Goal: Find specific page/section: Find specific page/section

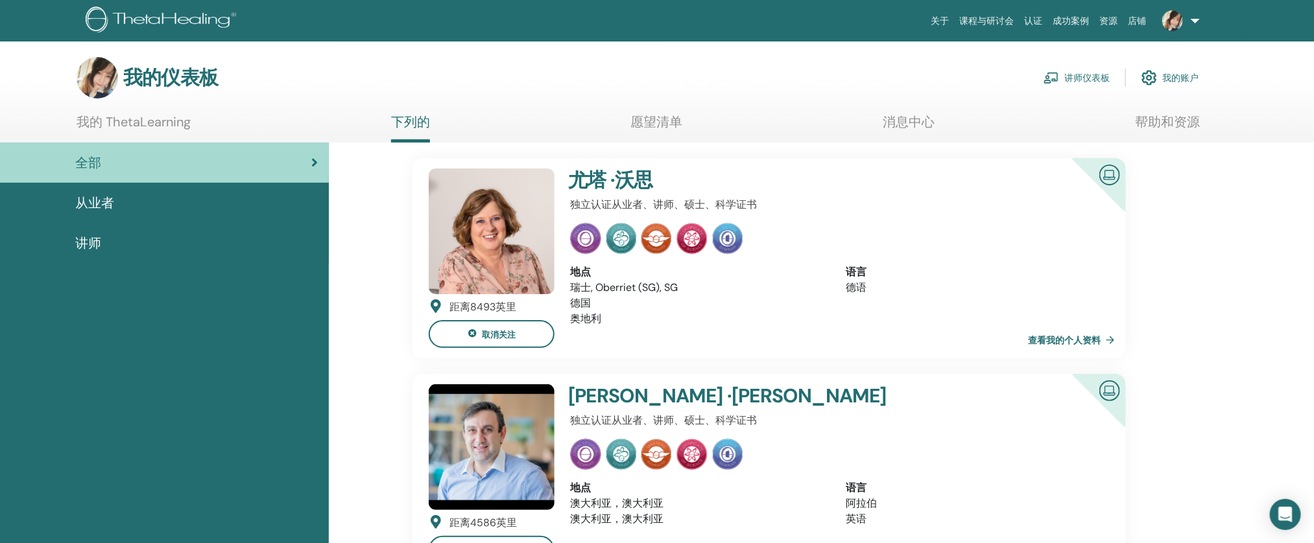
click at [1060, 82] on link "讲师仪表板" at bounding box center [1076, 78] width 66 height 29
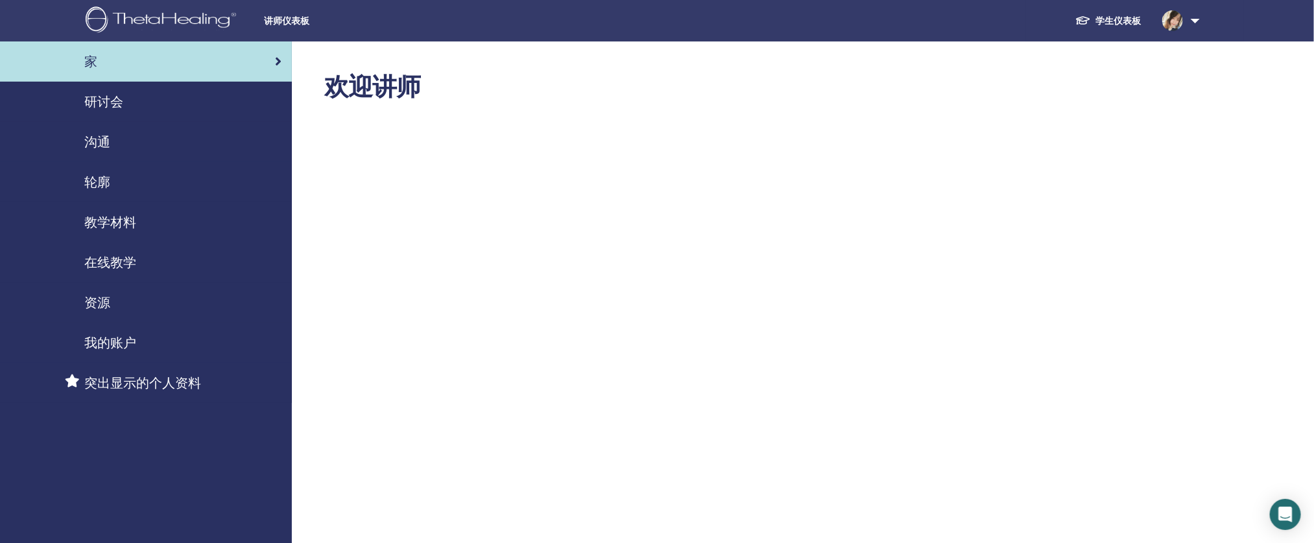
click at [123, 215] on font "教学材料" at bounding box center [110, 222] width 52 height 17
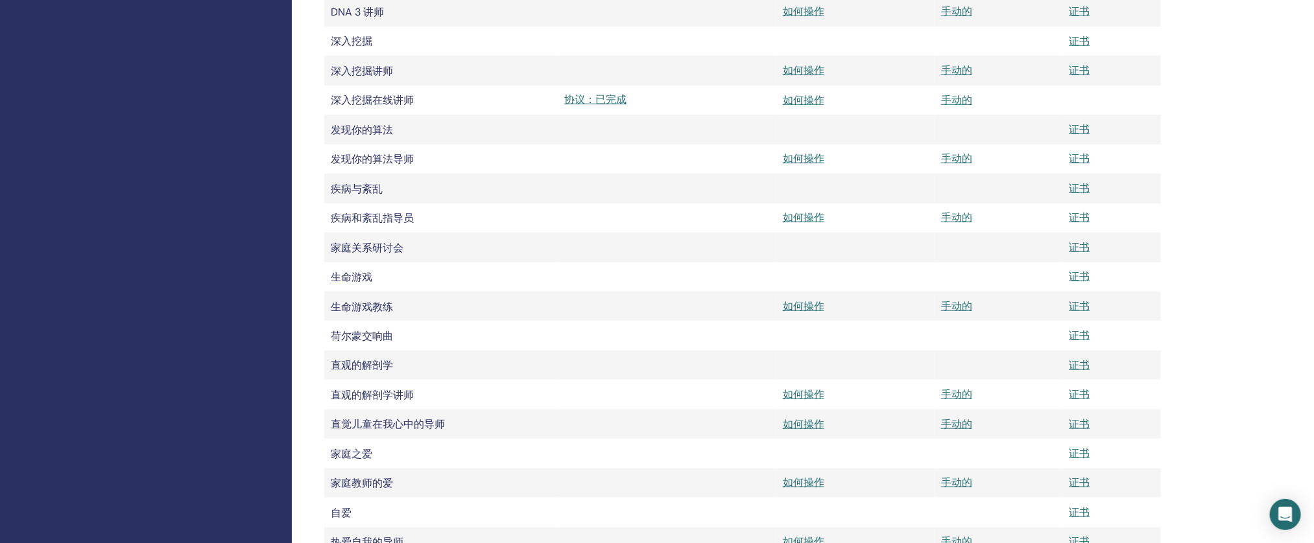
scroll to position [620, 0]
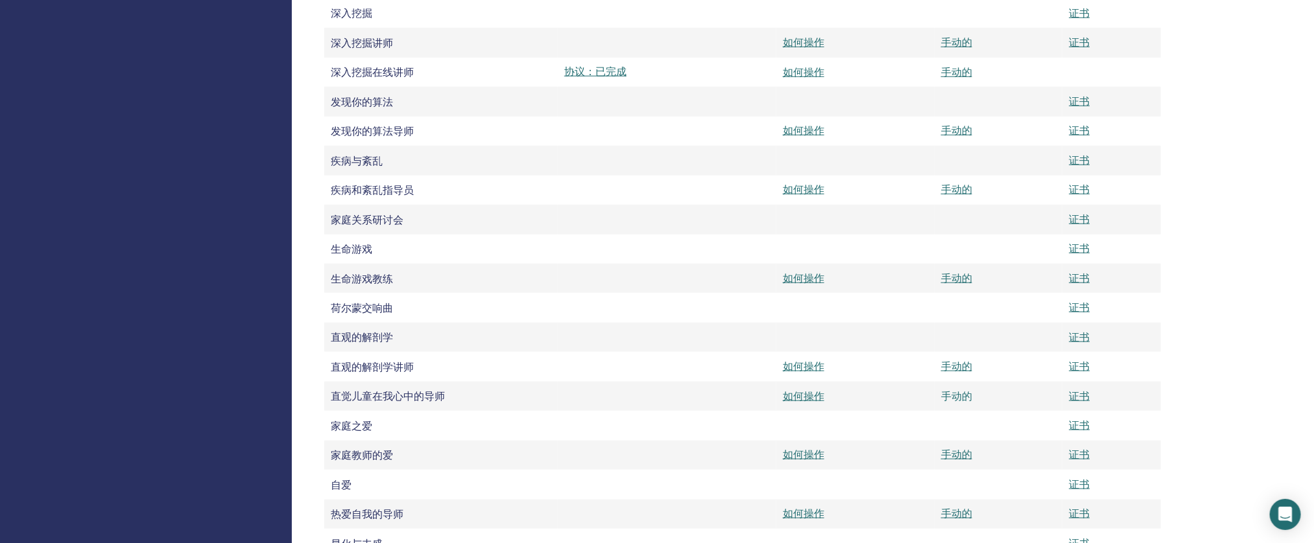
click at [957, 403] on font "手动的" at bounding box center [956, 397] width 31 height 14
